Goal: Browse casually: Explore the website without a specific task or goal

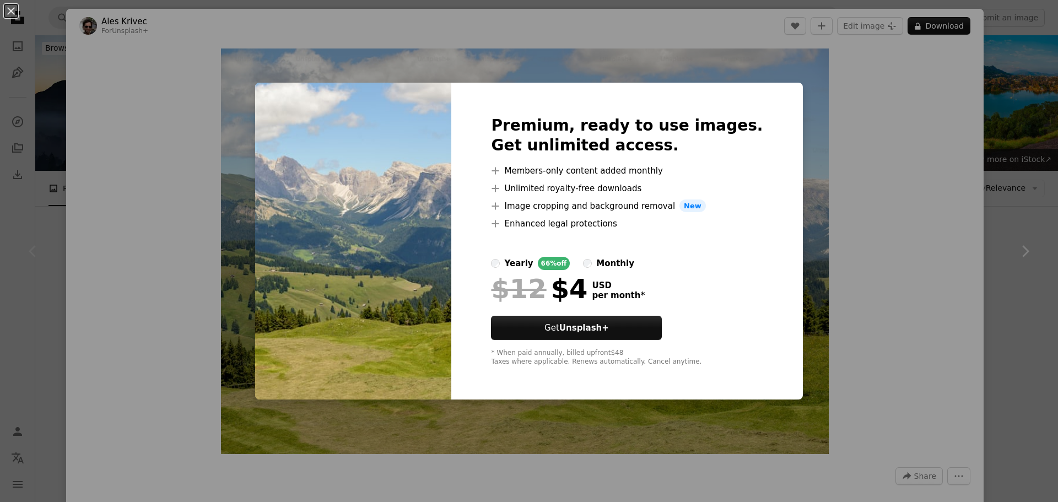
click at [868, 206] on div "An X shape Premium, ready to use images. Get unlimited access. A plus sign Memb…" at bounding box center [529, 251] width 1058 height 502
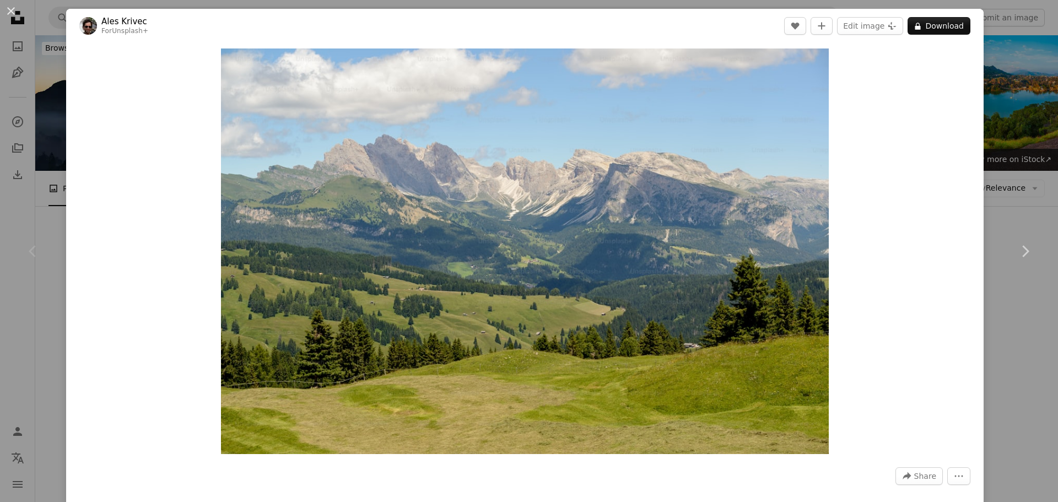
click at [991, 72] on div "An X shape Chevron left Chevron right Ales Krivec For Unsplash+ A heart A plus …" at bounding box center [529, 251] width 1058 height 502
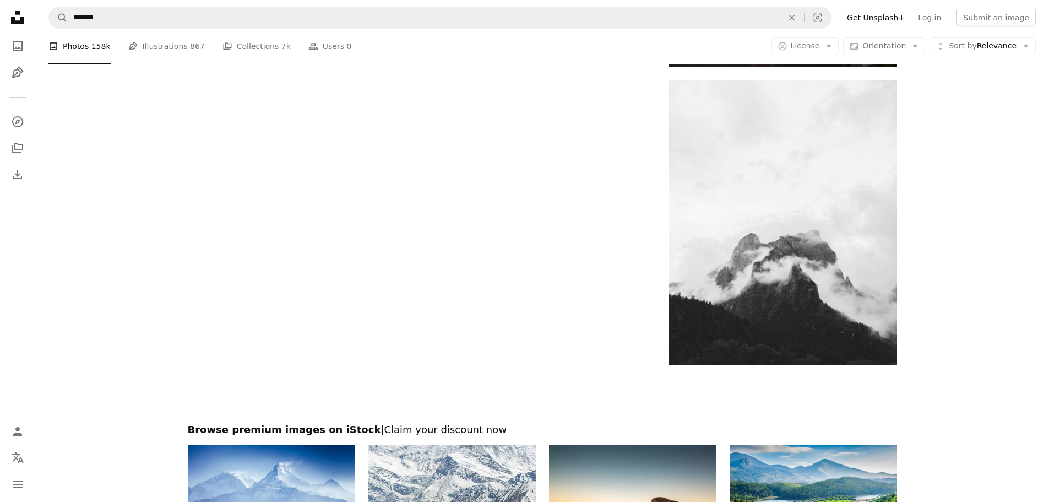
scroll to position [1983, 0]
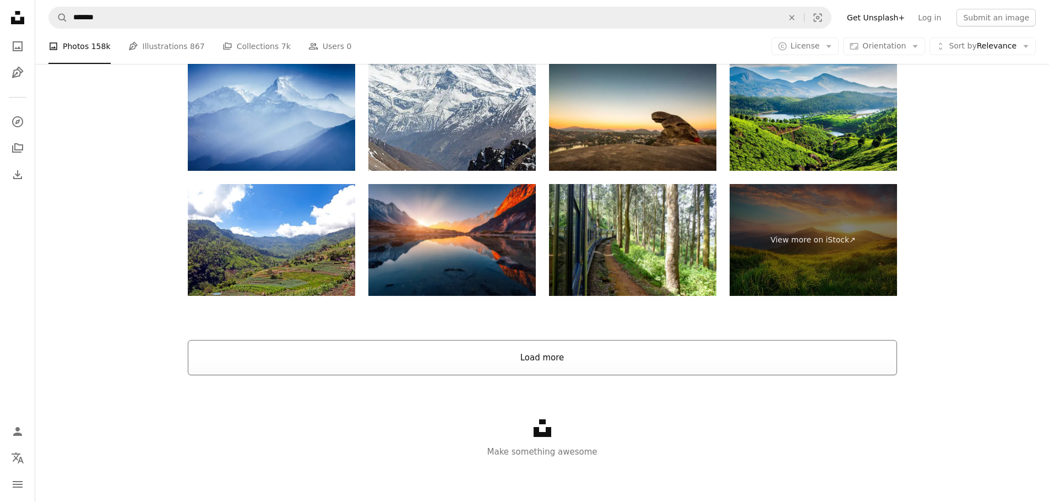
click at [563, 356] on button "Load more" at bounding box center [542, 357] width 709 height 35
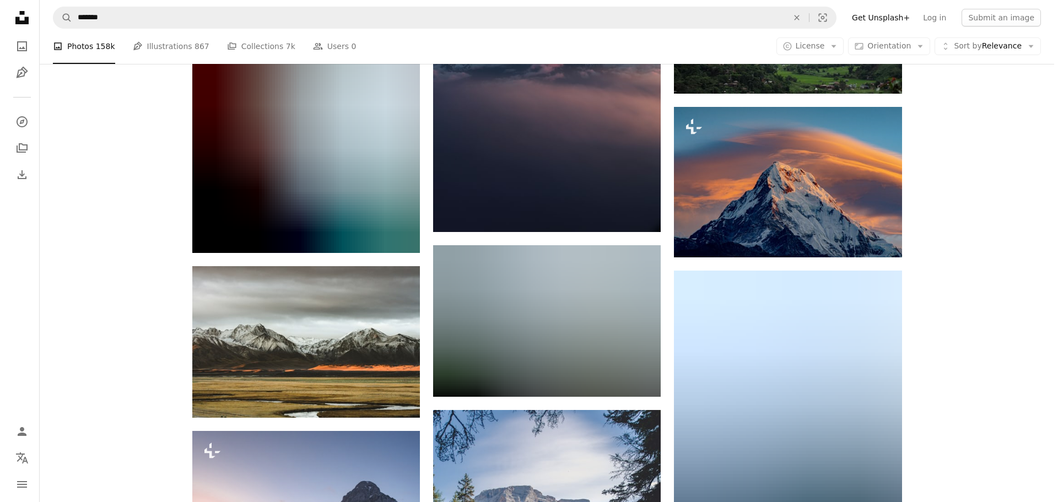
scroll to position [2944, 0]
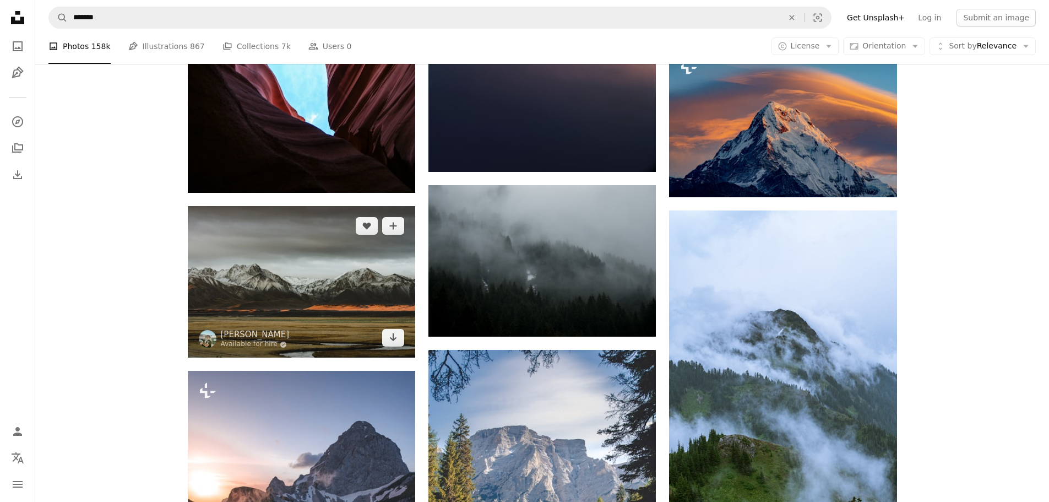
click at [280, 284] on img at bounding box center [301, 281] width 227 height 151
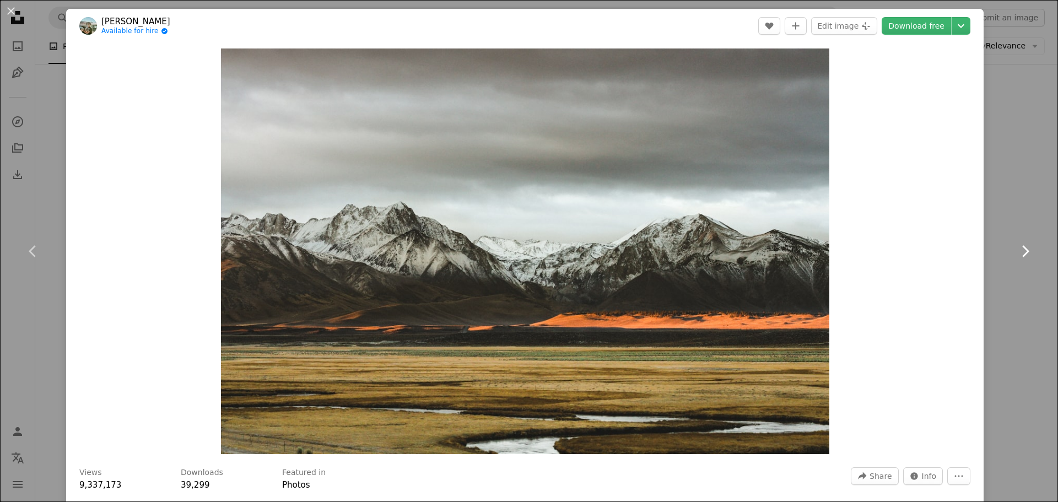
click at [1023, 226] on link "Chevron right" at bounding box center [1024, 251] width 66 height 106
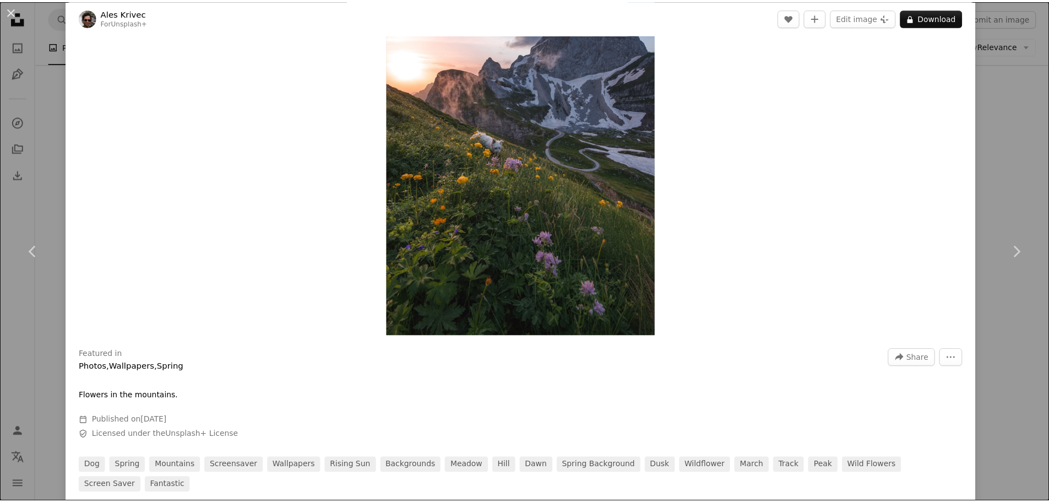
scroll to position [275, 0]
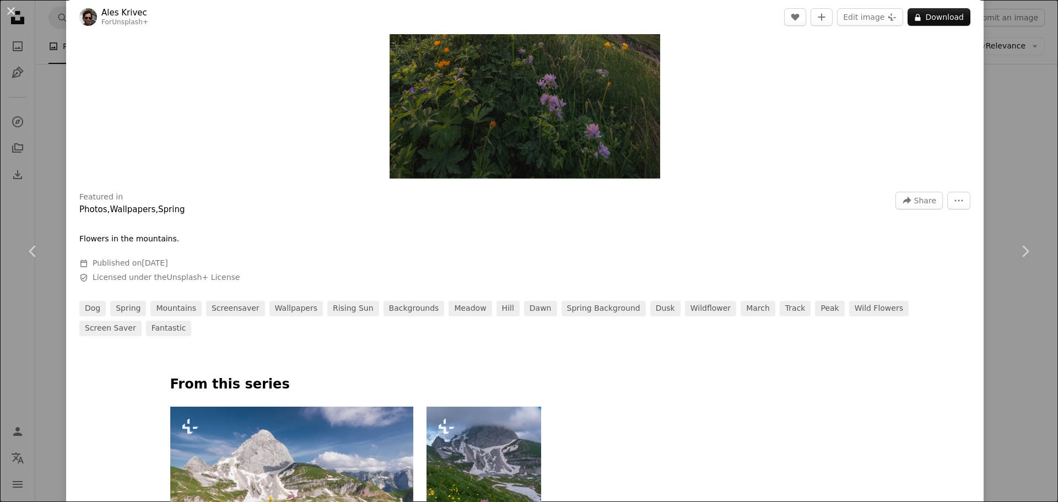
click at [1026, 166] on div "An X shape Chevron left Chevron right Ales Krivec For Unsplash+ A heart A plus …" at bounding box center [529, 251] width 1058 height 502
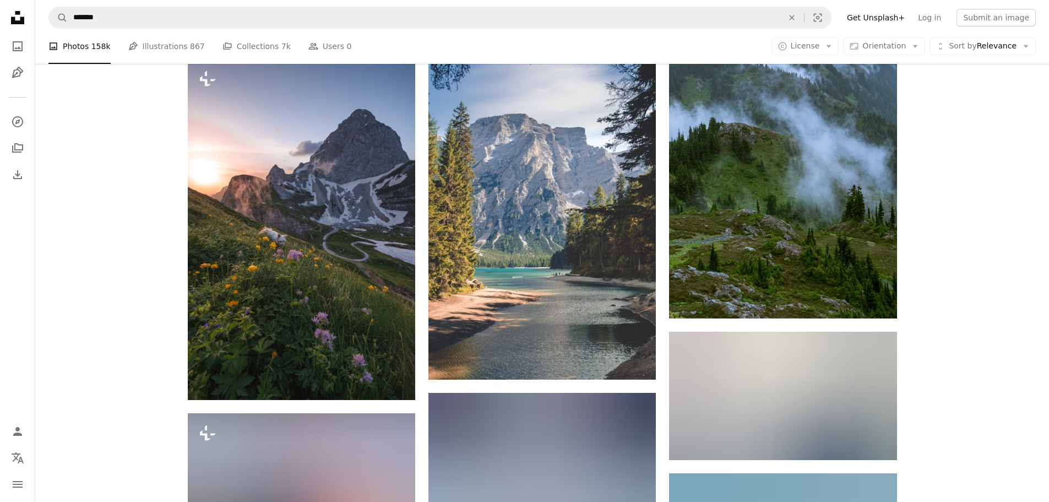
scroll to position [3275, 0]
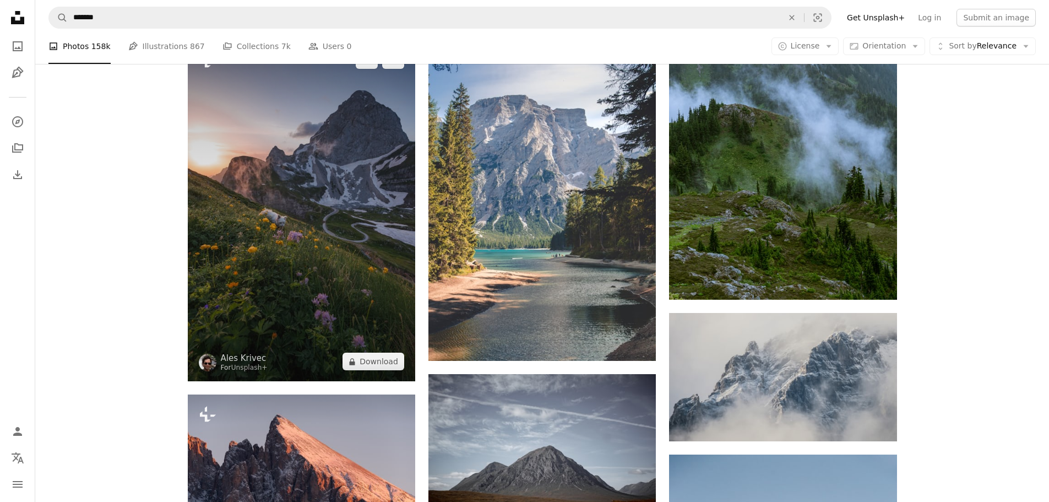
click at [260, 209] on img at bounding box center [301, 210] width 227 height 341
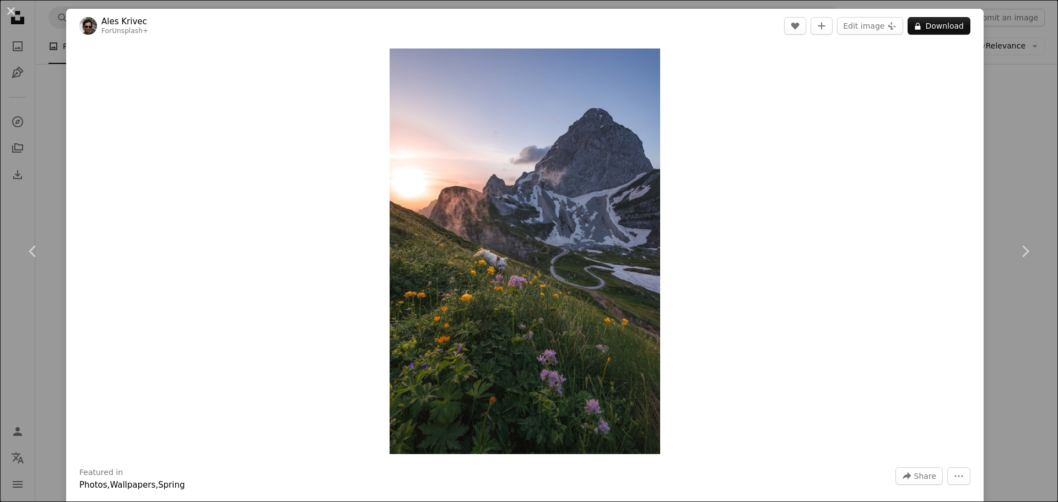
click at [1036, 114] on div "An X shape Chevron left Chevron right Ales Krivec For Unsplash+ A heart A plus …" at bounding box center [529, 251] width 1058 height 502
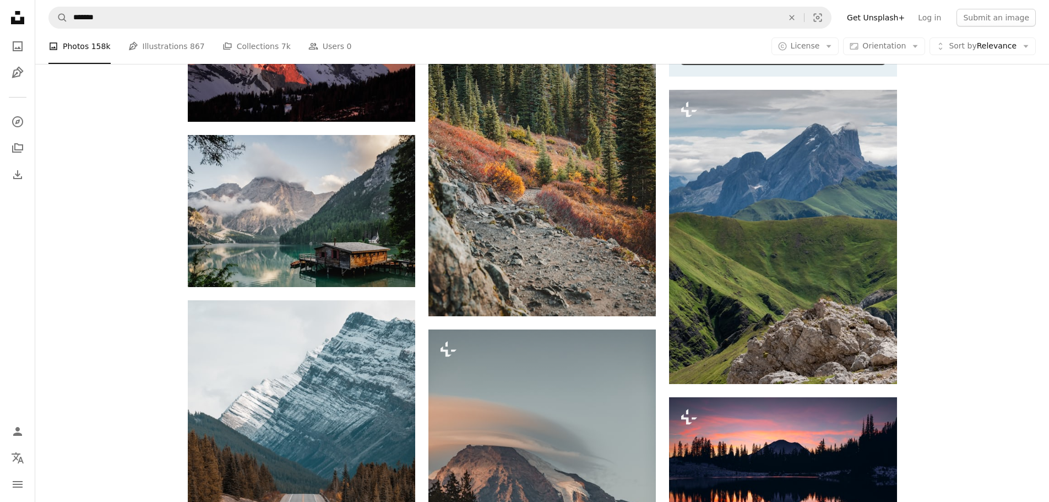
scroll to position [4486, 0]
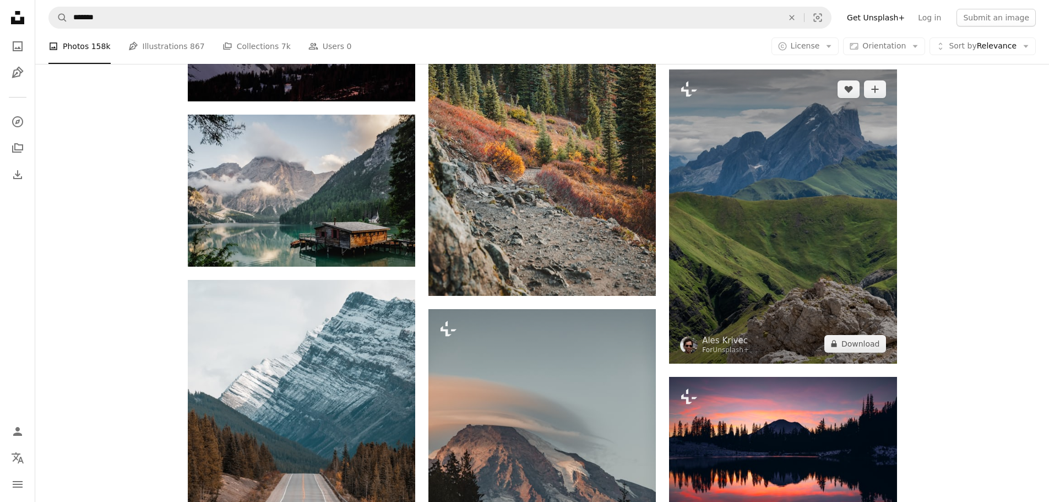
click at [778, 244] on img at bounding box center [782, 216] width 227 height 294
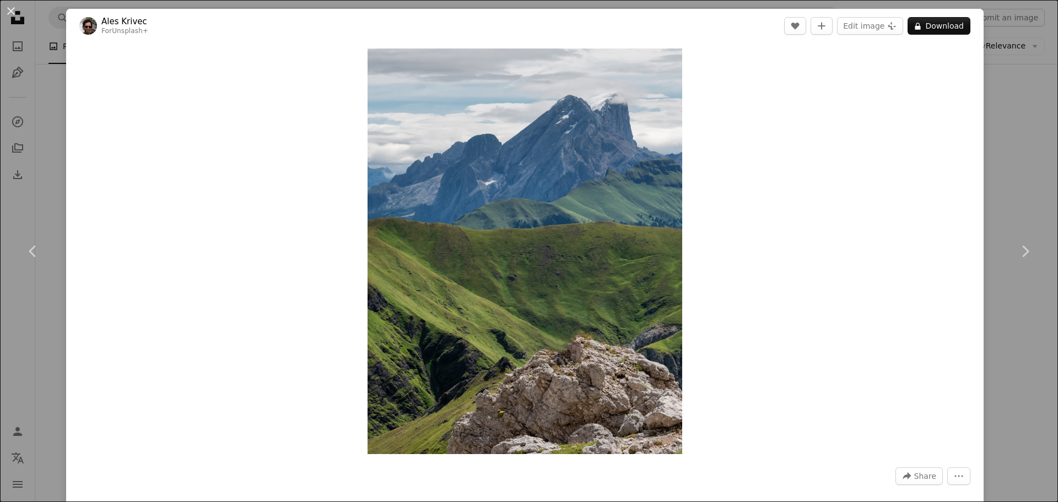
click at [1019, 139] on div "An X shape Chevron left Chevron right Ales Krivec For Unsplash+ A heart A plus …" at bounding box center [529, 251] width 1058 height 502
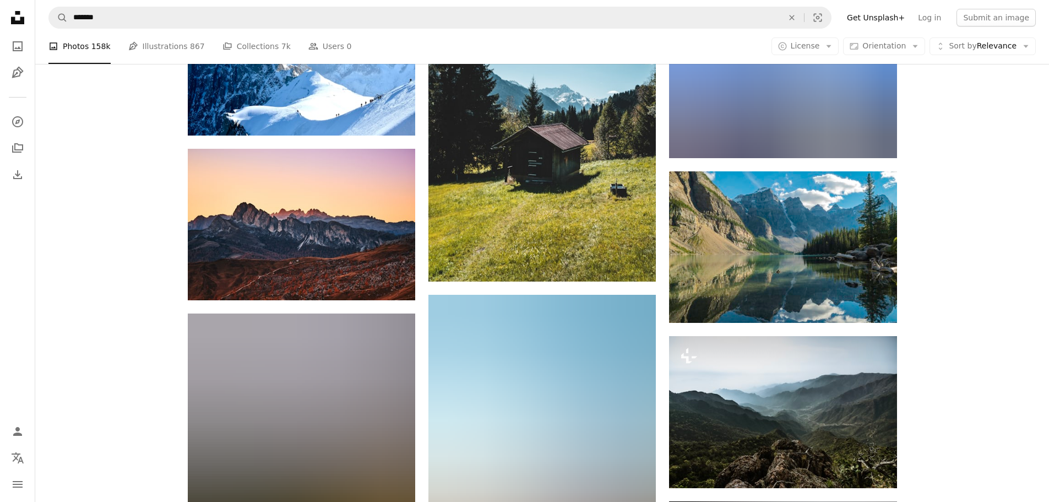
scroll to position [5919, 0]
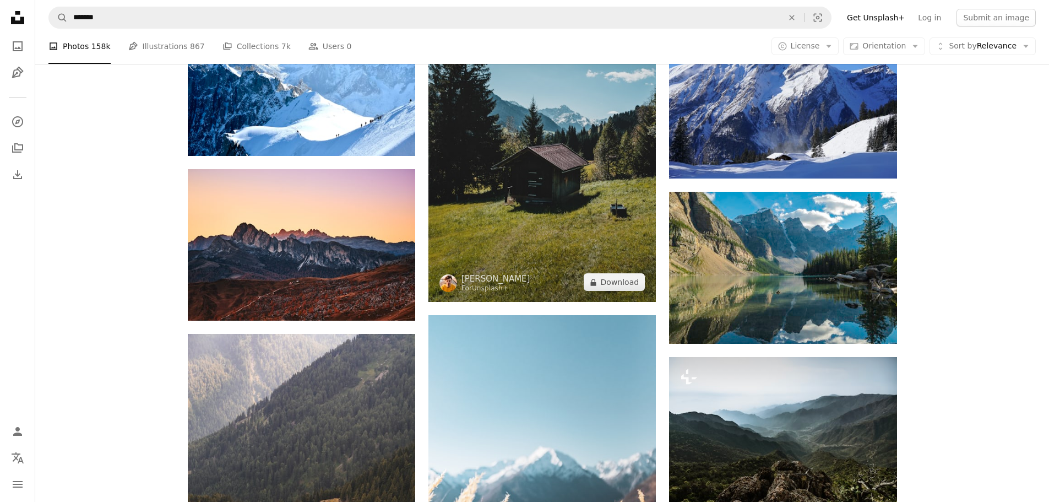
click at [533, 195] on img at bounding box center [542, 100] width 227 height 405
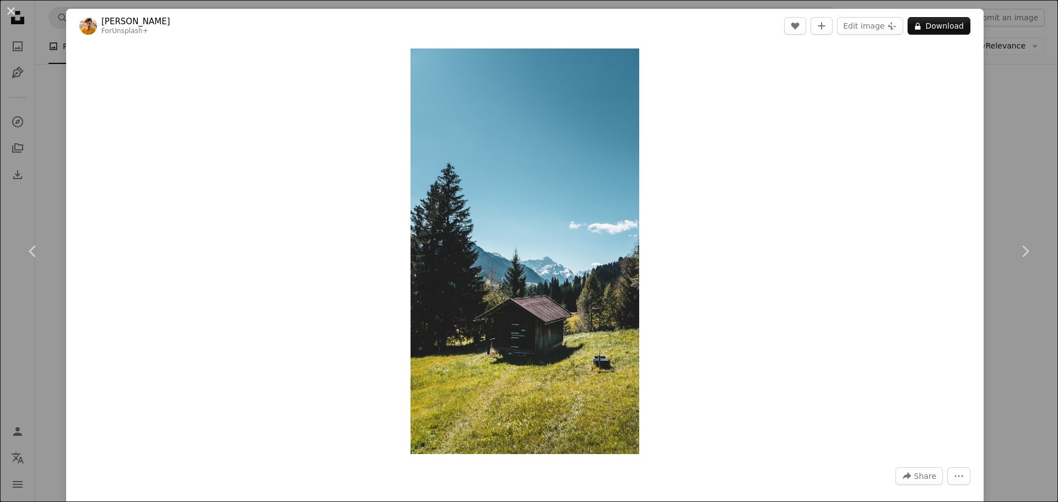
click at [984, 151] on div "An X shape Chevron left Chevron right [PERSON_NAME] For Unsplash+ A heart A plu…" at bounding box center [529, 251] width 1058 height 502
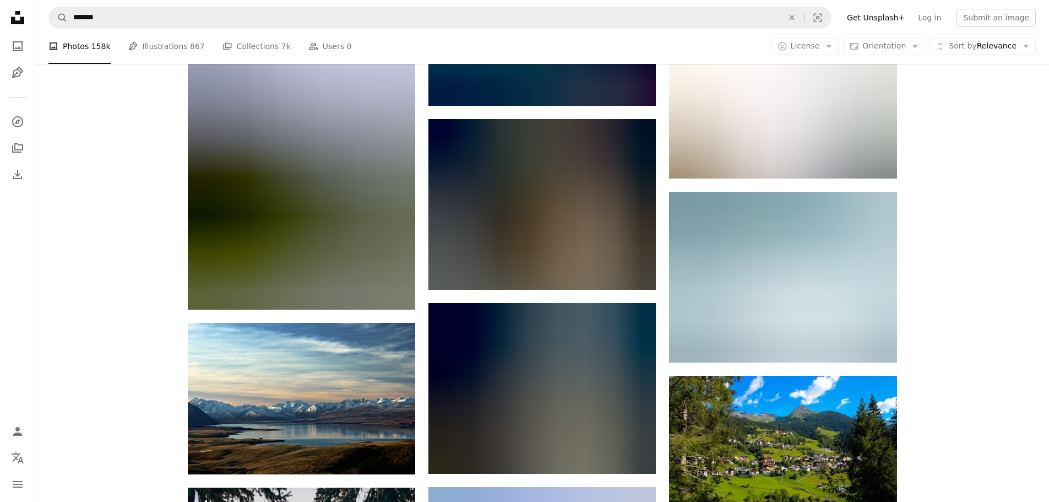
scroll to position [6800, 0]
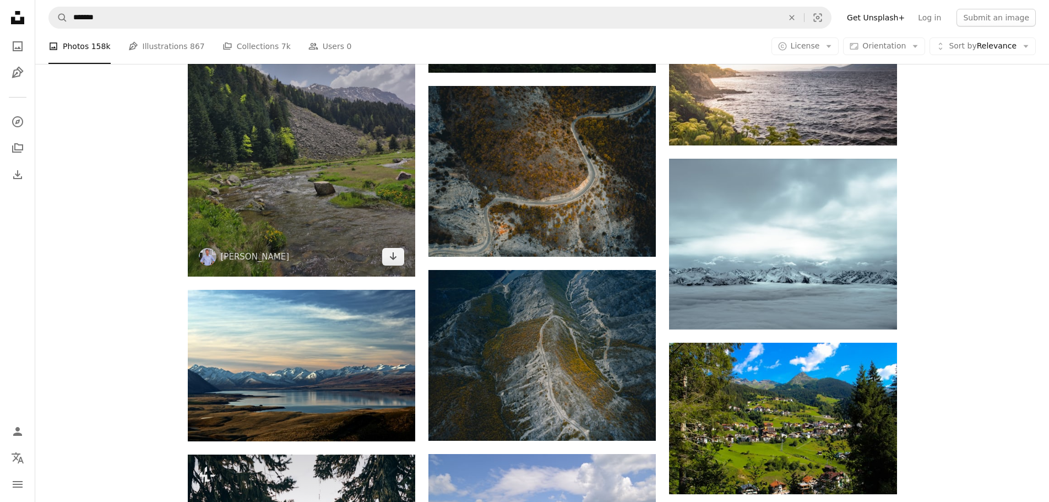
click at [333, 170] on img at bounding box center [301, 124] width 227 height 304
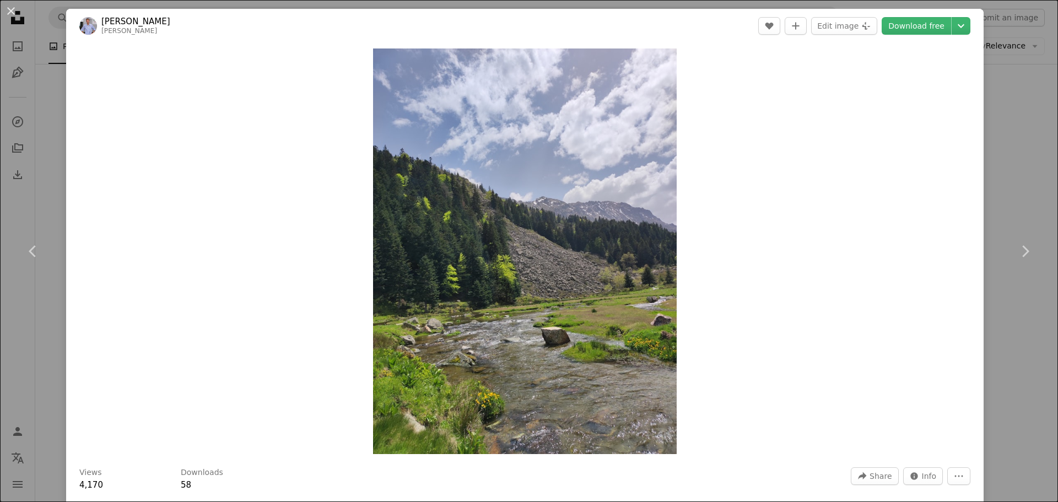
click at [816, 191] on div "Zoom in" at bounding box center [524, 251] width 917 height 416
click at [1002, 173] on div "An X shape Chevron left Chevron right [PERSON_NAME] nicolas_barbault A heart A …" at bounding box center [529, 251] width 1058 height 502
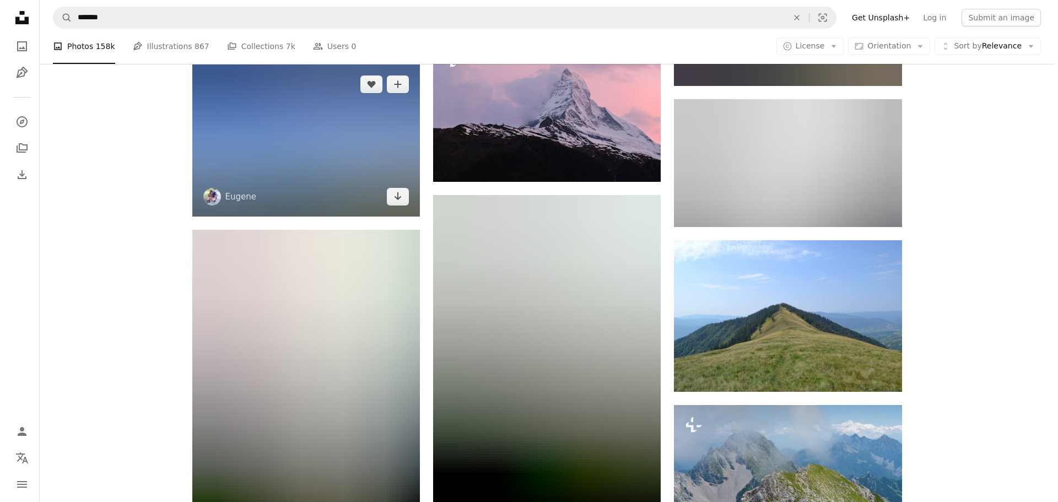
scroll to position [7846, 0]
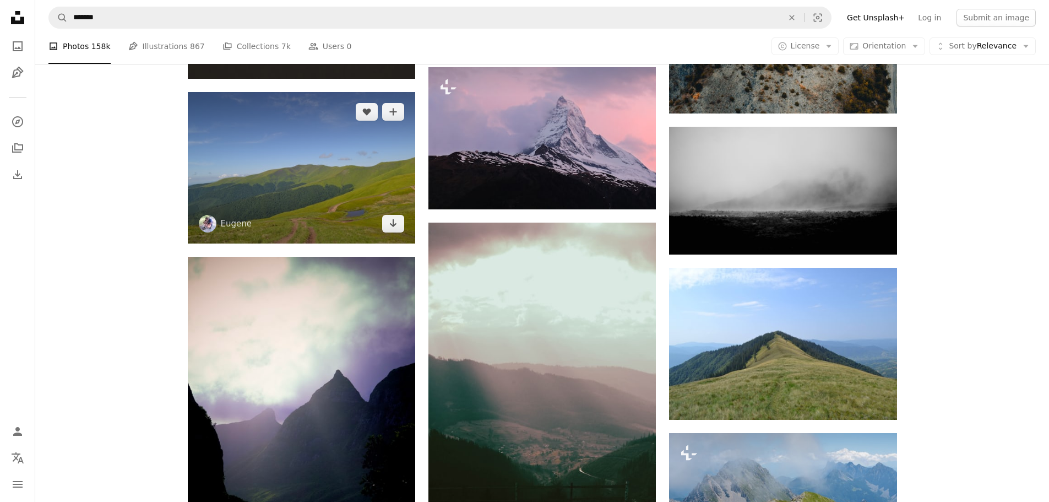
click at [274, 191] on img at bounding box center [301, 167] width 227 height 151
